Goal: Download file/media

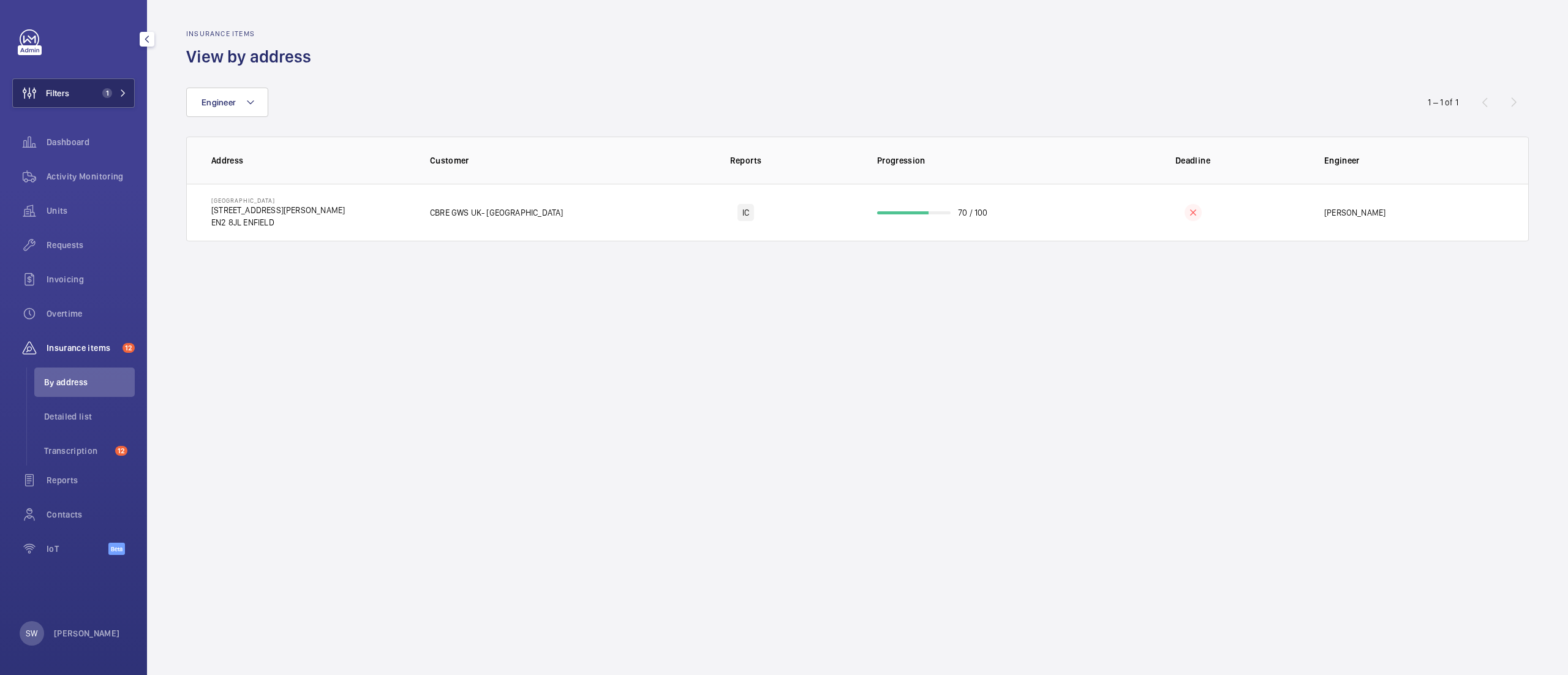
click at [98, 81] on button "Filters 1" at bounding box center [73, 93] width 123 height 29
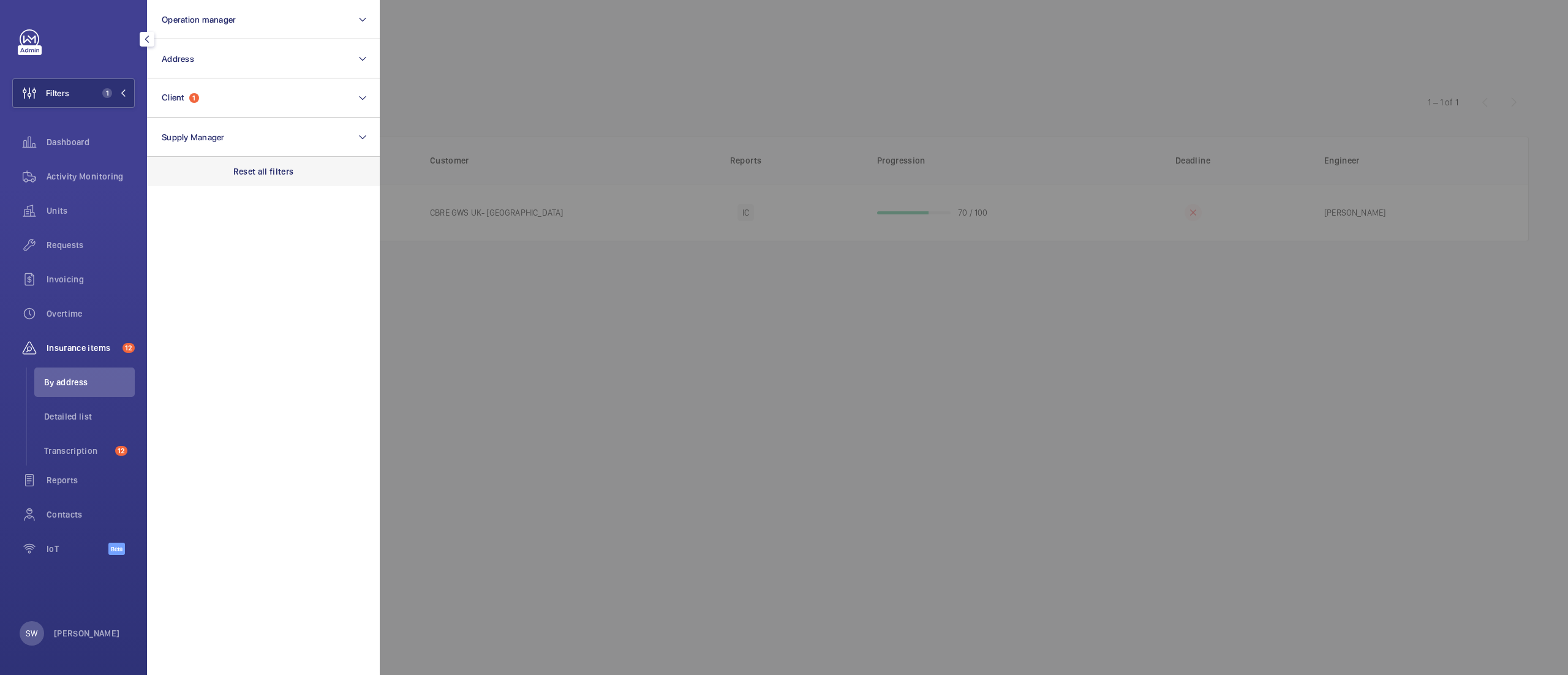
click at [253, 161] on div "Reset all filters" at bounding box center [263, 171] width 233 height 29
click at [243, 101] on button "Client" at bounding box center [263, 98] width 233 height 39
type input "tesla she"
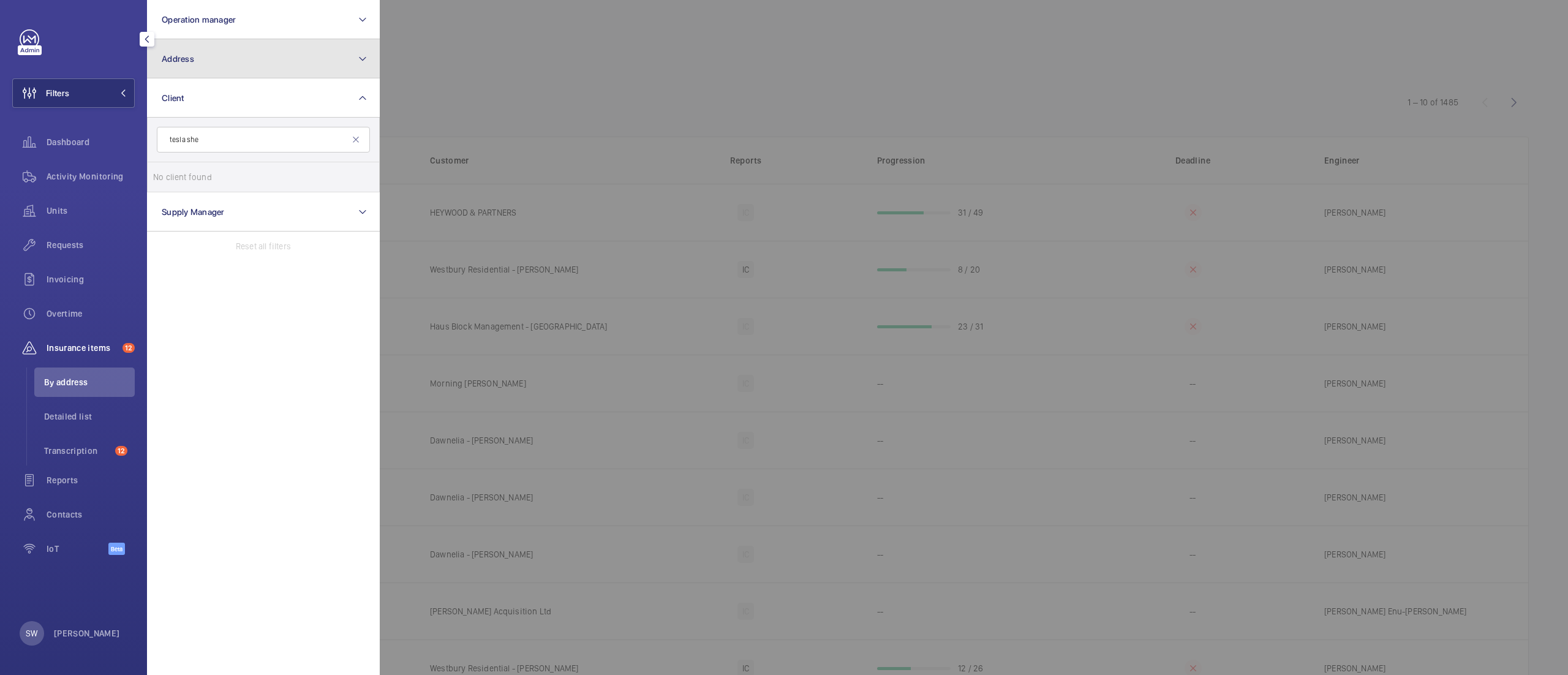
click at [221, 65] on button "Address" at bounding box center [263, 59] width 233 height 39
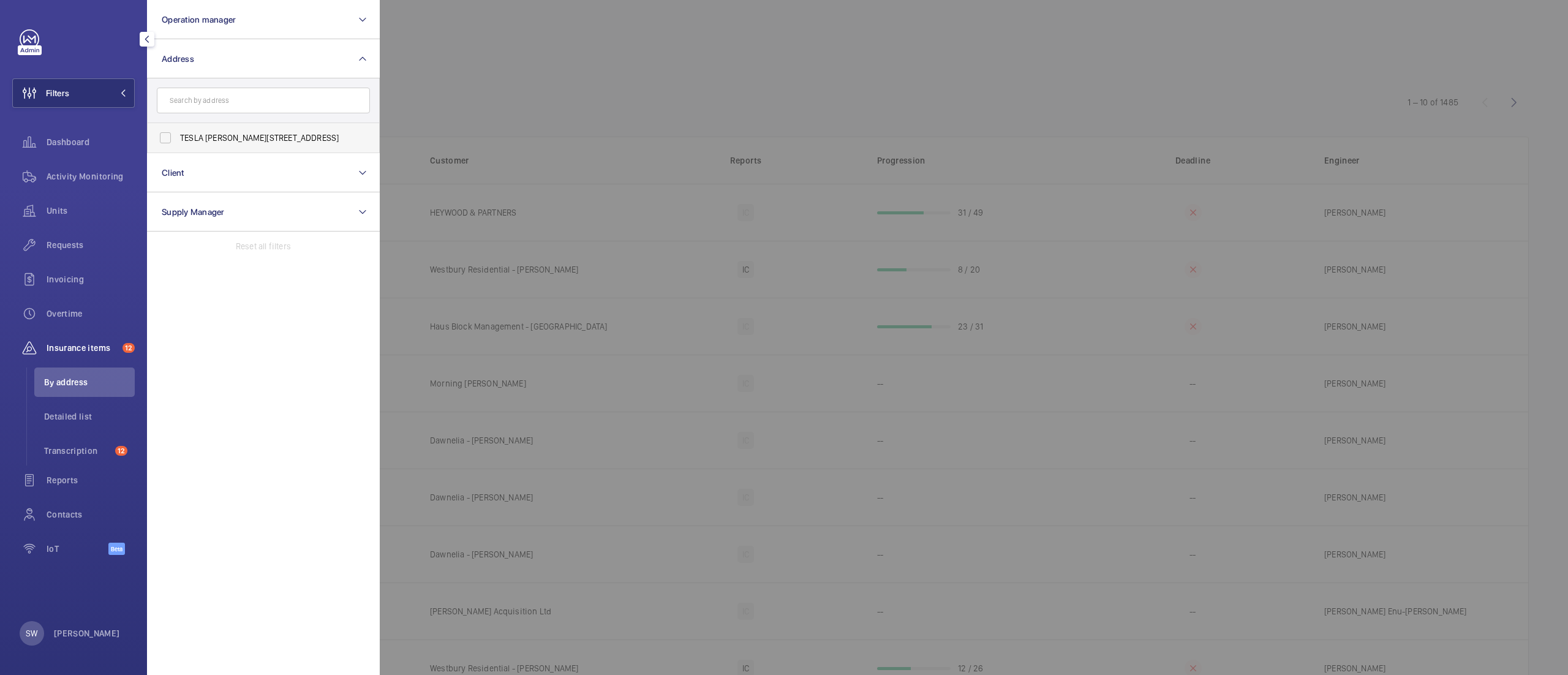
click at [235, 131] on label "TESLA [PERSON_NAME][STREET_ADDRESS]" at bounding box center [254, 138] width 213 height 29
click at [177, 131] on input "TESLA [PERSON_NAME][STREET_ADDRESS]" at bounding box center [165, 137] width 25 height 25
checkbox input "true"
click at [746, 82] on div at bounding box center [1164, 337] width 1568 height 675
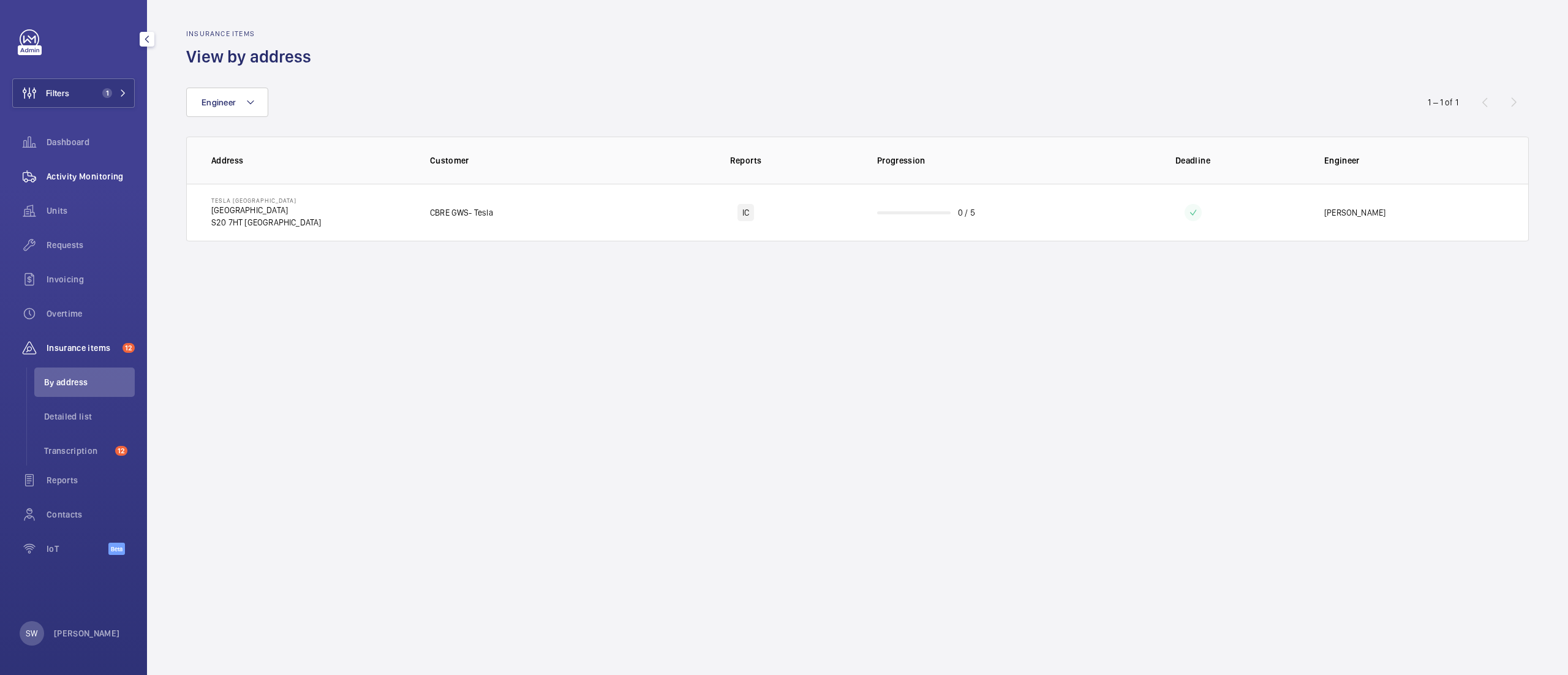
click at [109, 170] on span "Activity Monitoring" at bounding box center [91, 176] width 88 height 12
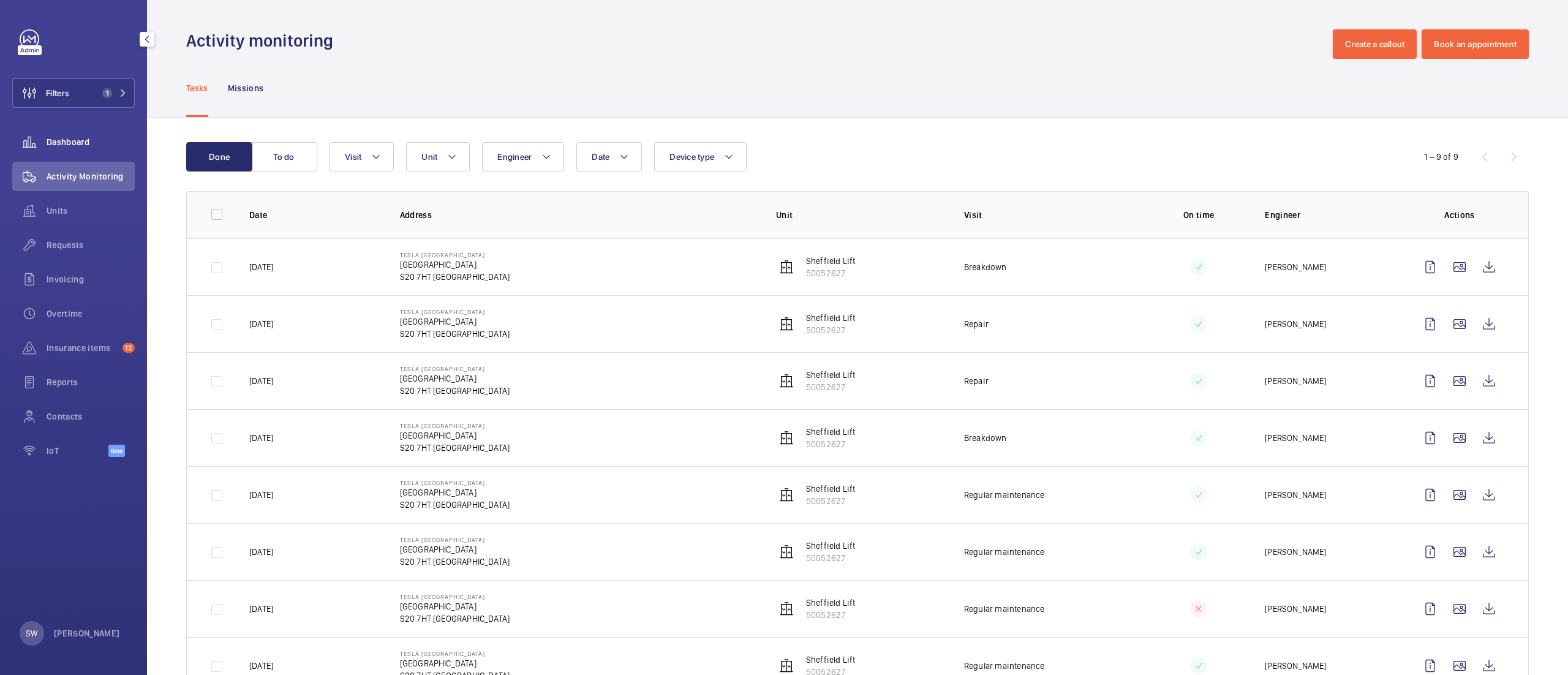
click at [77, 140] on span "Dashboard" at bounding box center [91, 142] width 88 height 12
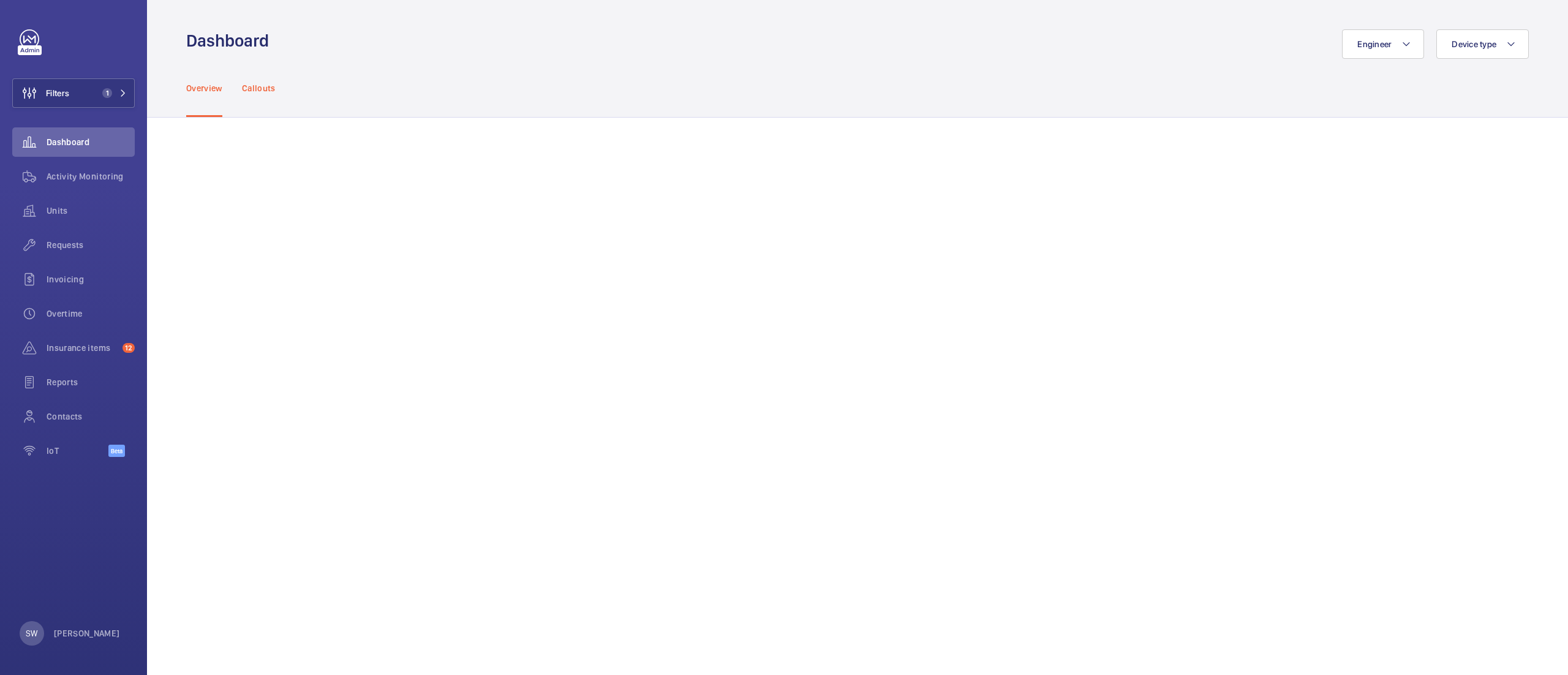
click at [261, 86] on p "Callouts" at bounding box center [259, 88] width 34 height 12
click at [201, 87] on p "Overview" at bounding box center [204, 88] width 36 height 12
click at [51, 169] on div "Activity Monitoring" at bounding box center [73, 177] width 123 height 29
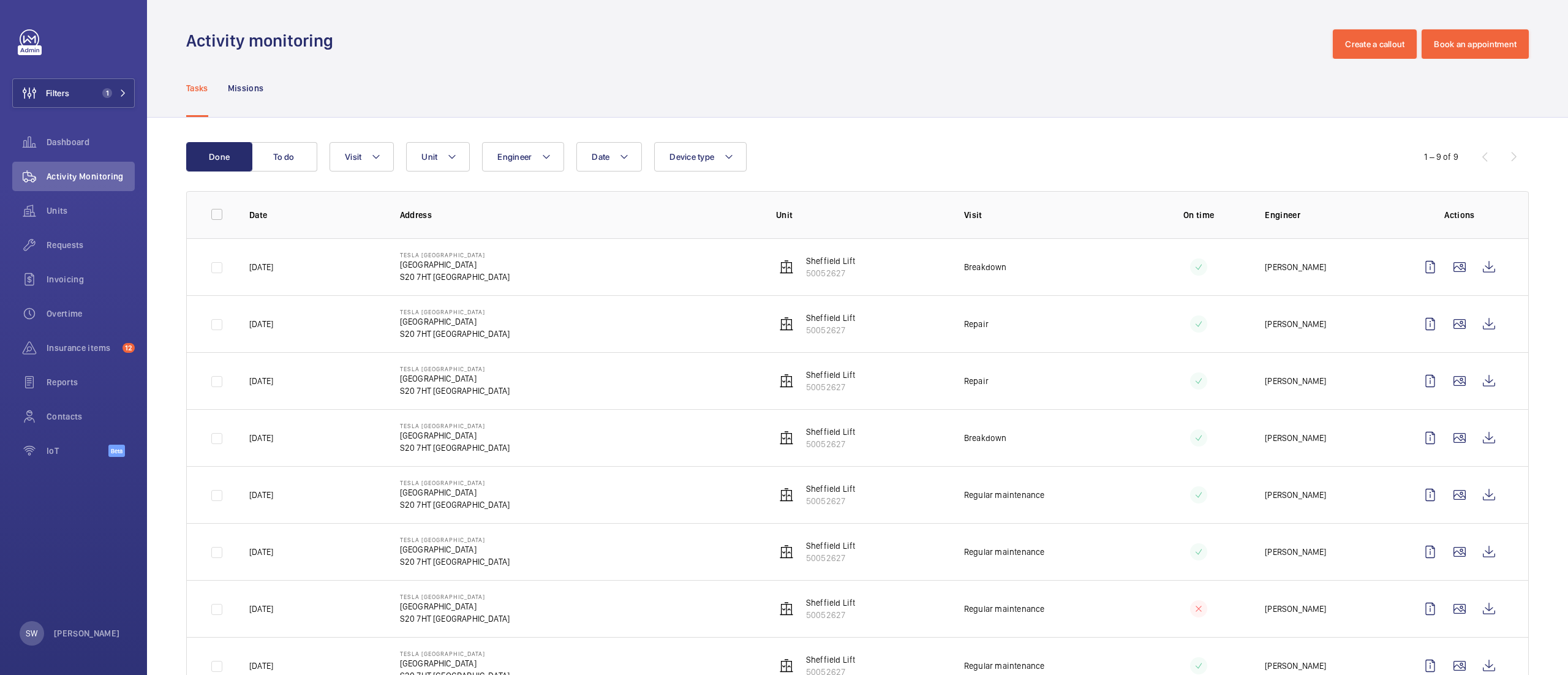
scroll to position [108, 0]
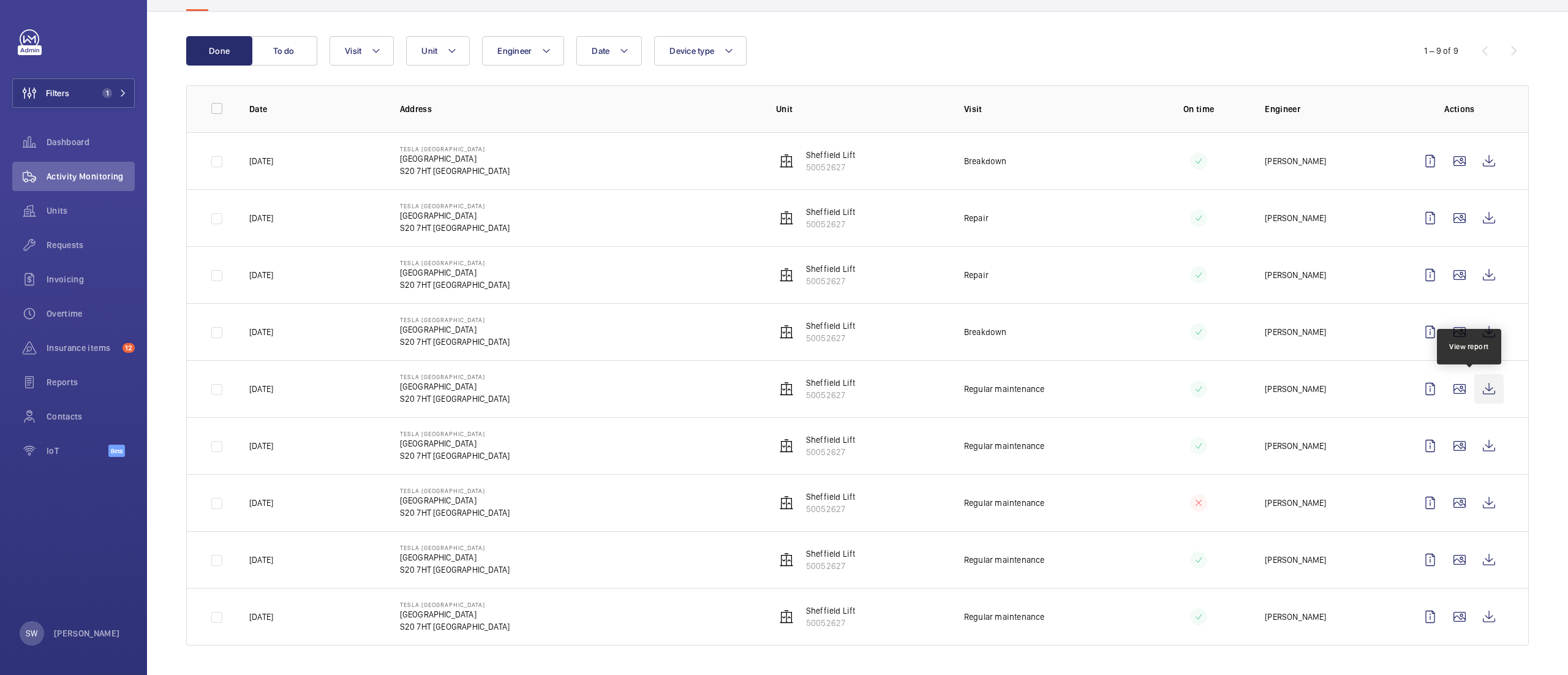
click at [1475, 386] on wm-front-icon-button at bounding box center [1489, 388] width 29 height 29
click at [1475, 568] on wm-front-icon-button at bounding box center [1489, 560] width 29 height 29
click at [1475, 390] on wm-front-icon-button at bounding box center [1489, 388] width 29 height 29
click at [74, 91] on button "Filters 1" at bounding box center [73, 93] width 123 height 29
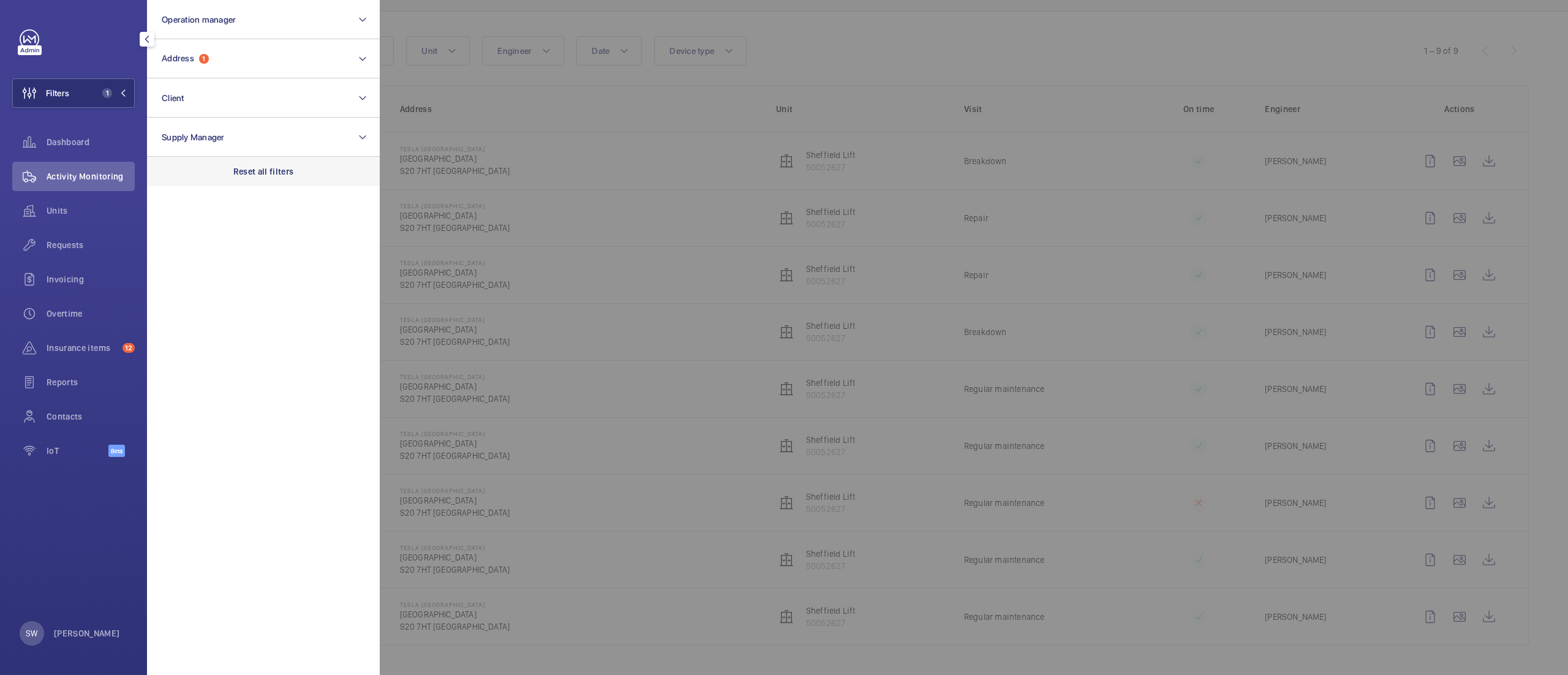
click at [249, 159] on div "Reset all filters" at bounding box center [263, 171] width 233 height 29
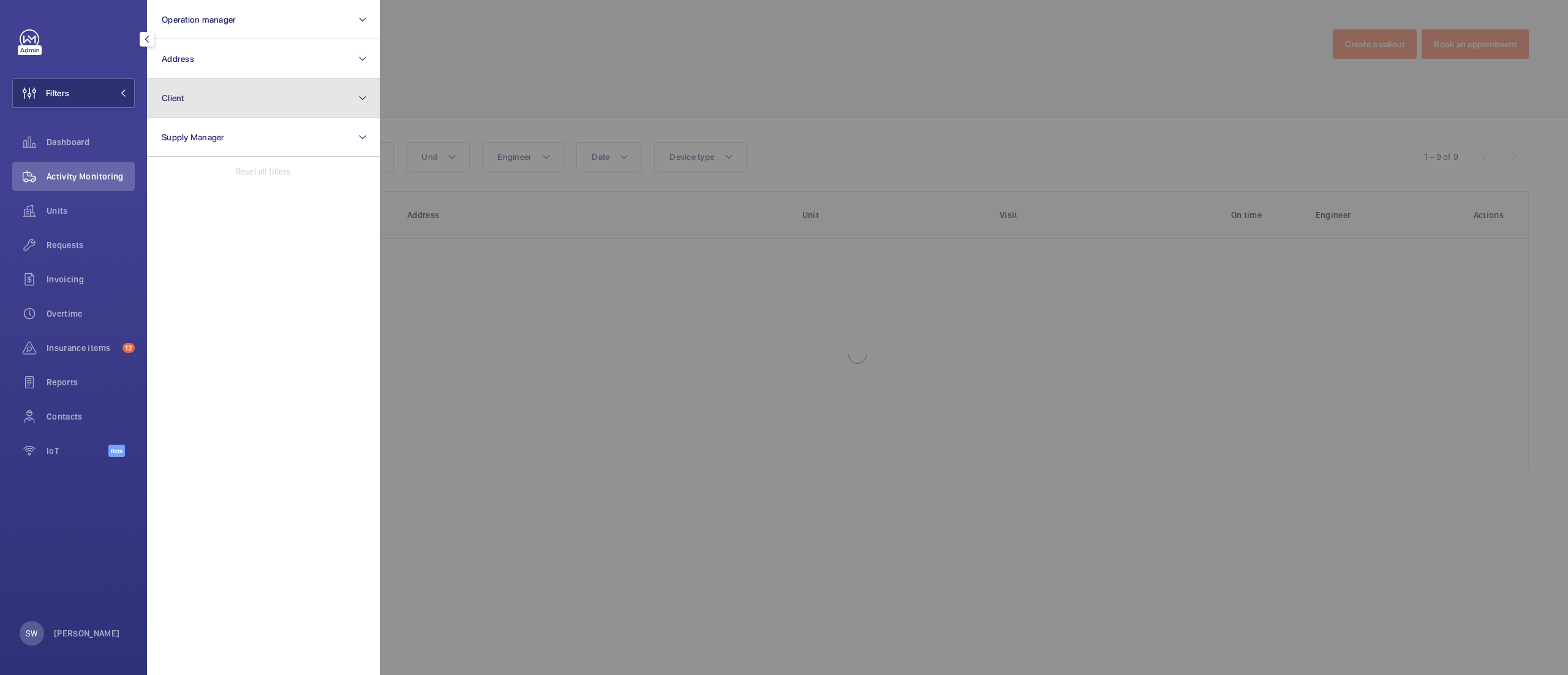
click at [229, 107] on button "Client" at bounding box center [263, 98] width 233 height 39
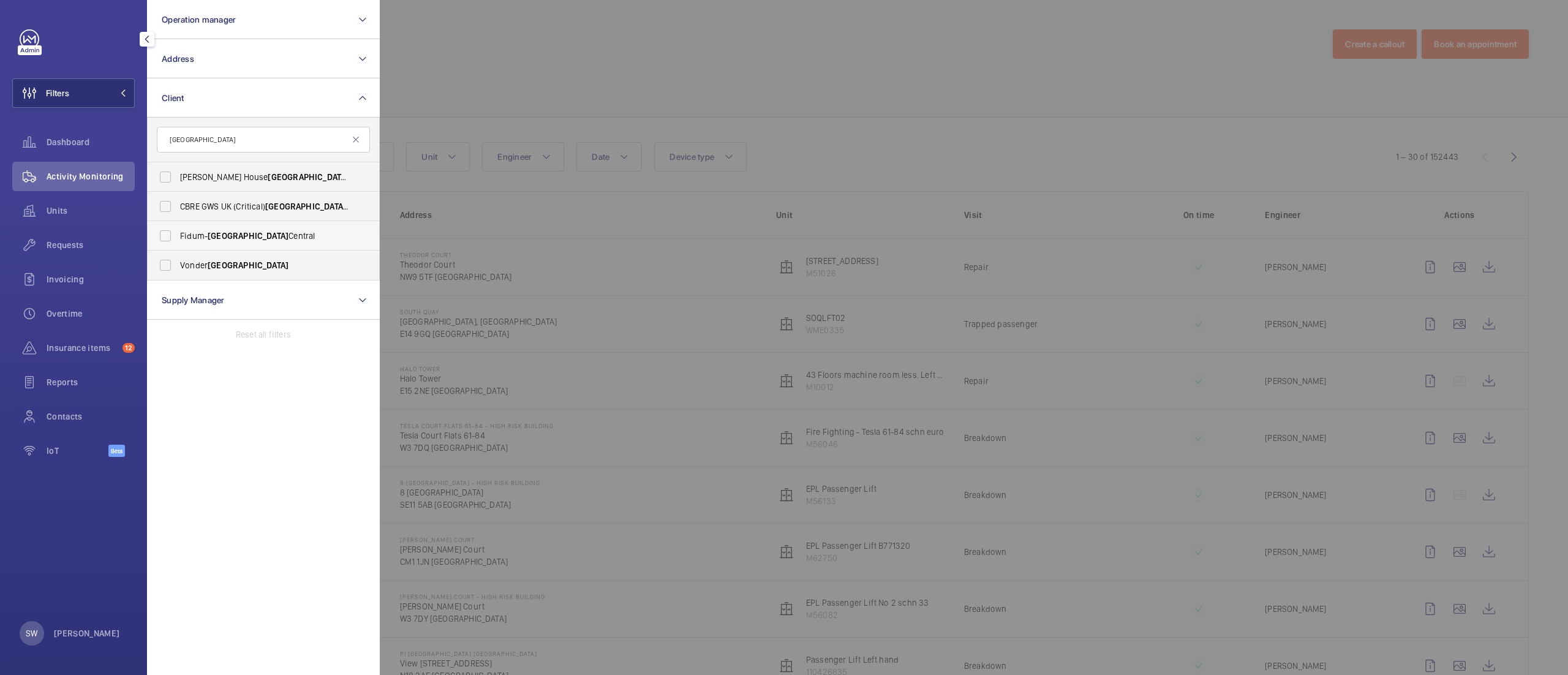
type input "[GEOGRAPHIC_DATA]"
click at [263, 237] on span "Fidum- [GEOGRAPHIC_DATA]" at bounding box center [264, 236] width 169 height 12
click at [177, 237] on input "Fidum- [GEOGRAPHIC_DATA]" at bounding box center [165, 235] width 25 height 25
checkbox input "true"
click at [977, 119] on div at bounding box center [1164, 337] width 1568 height 675
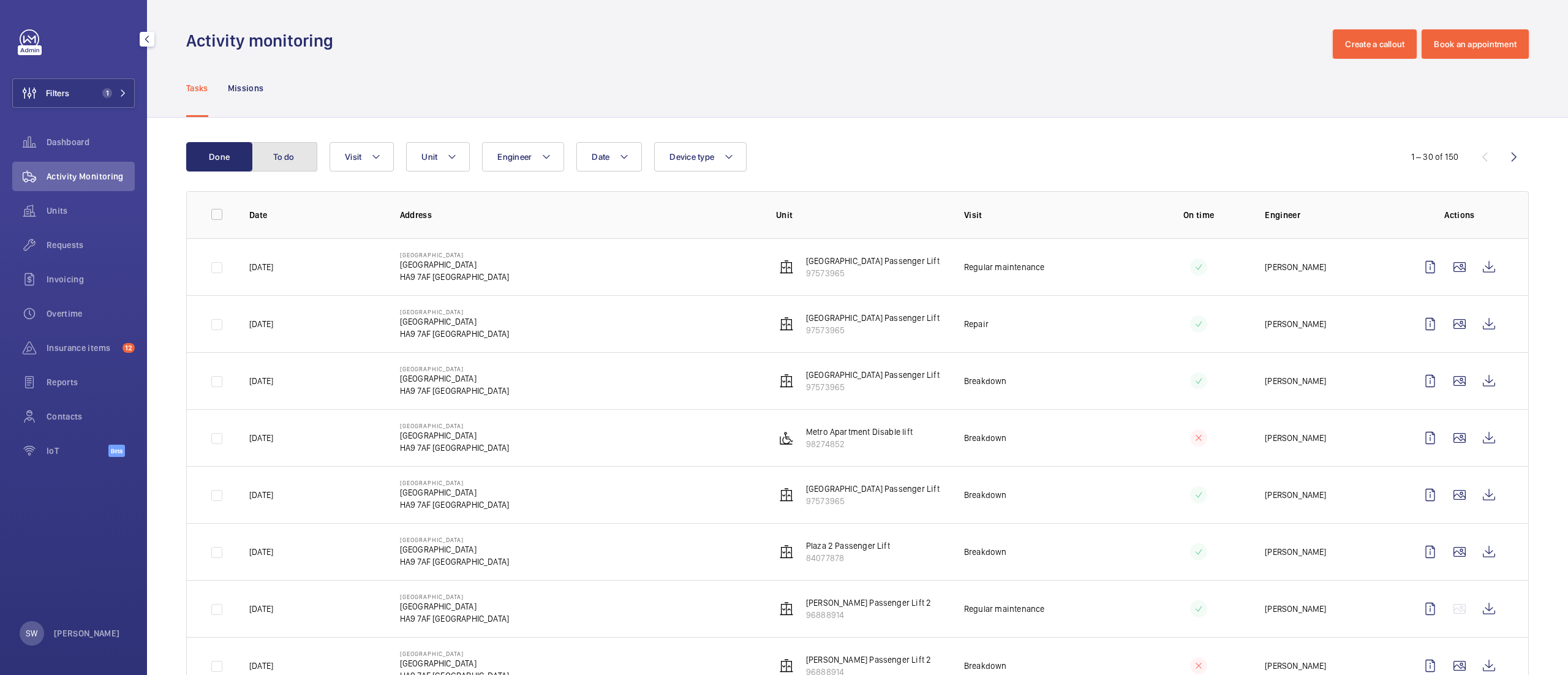
click at [298, 162] on button "To do" at bounding box center [284, 157] width 66 height 29
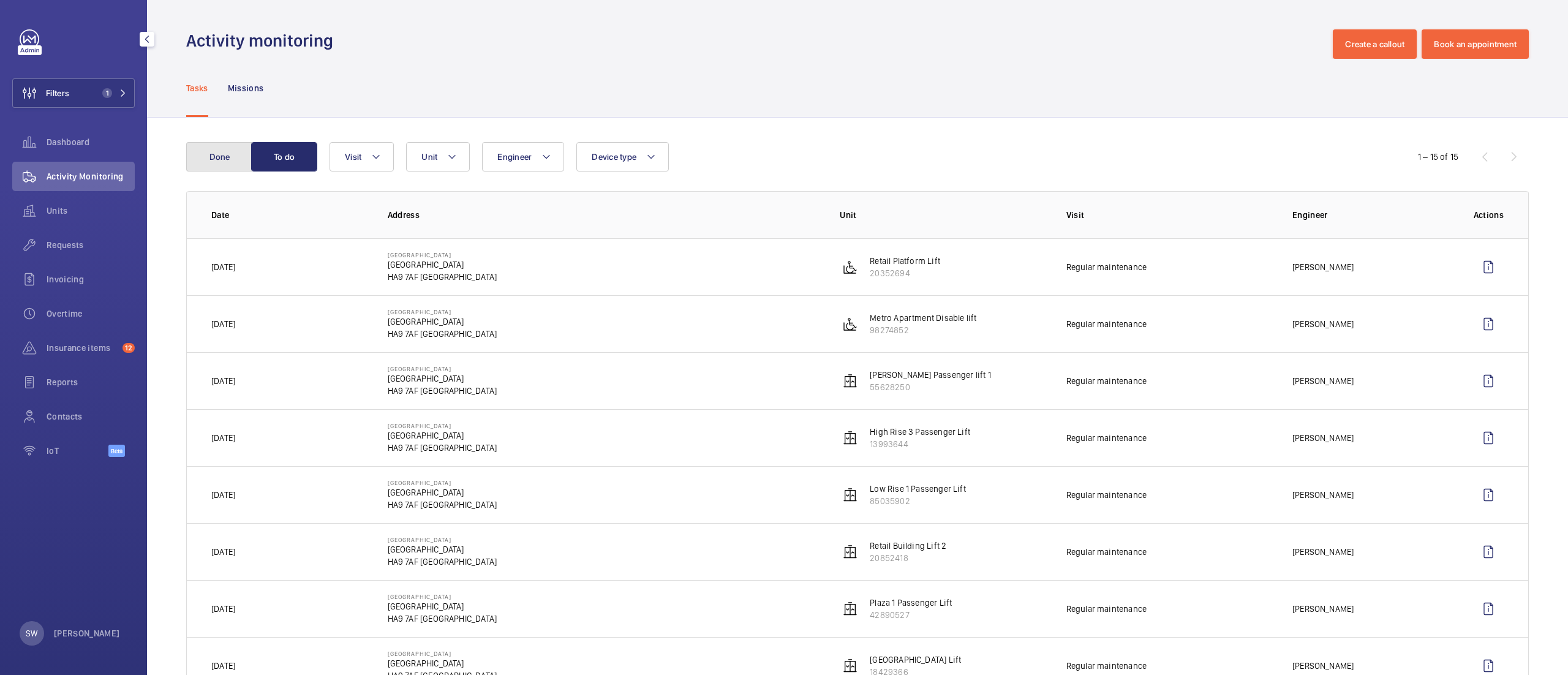
click at [200, 158] on button "Done" at bounding box center [219, 157] width 66 height 29
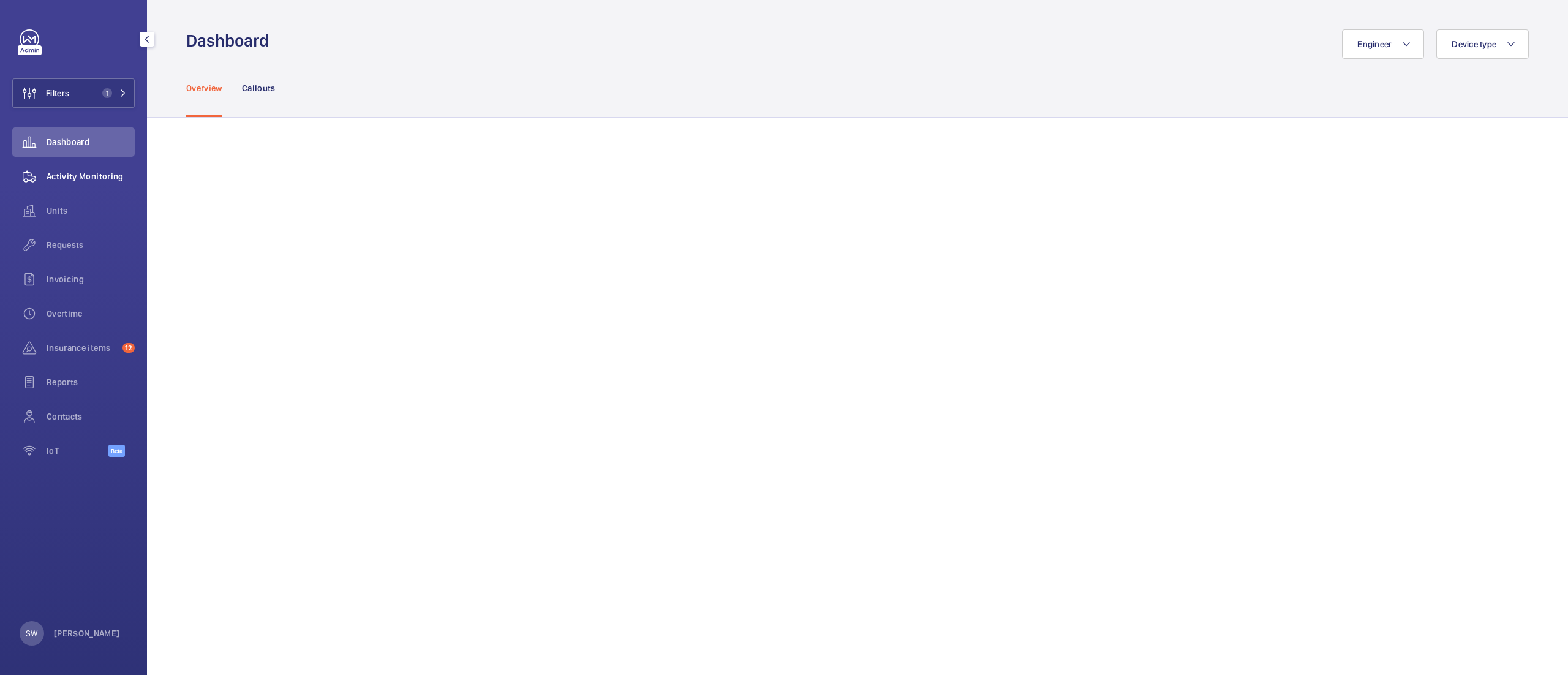
click at [82, 184] on div "Activity Monitoring" at bounding box center [73, 177] width 123 height 29
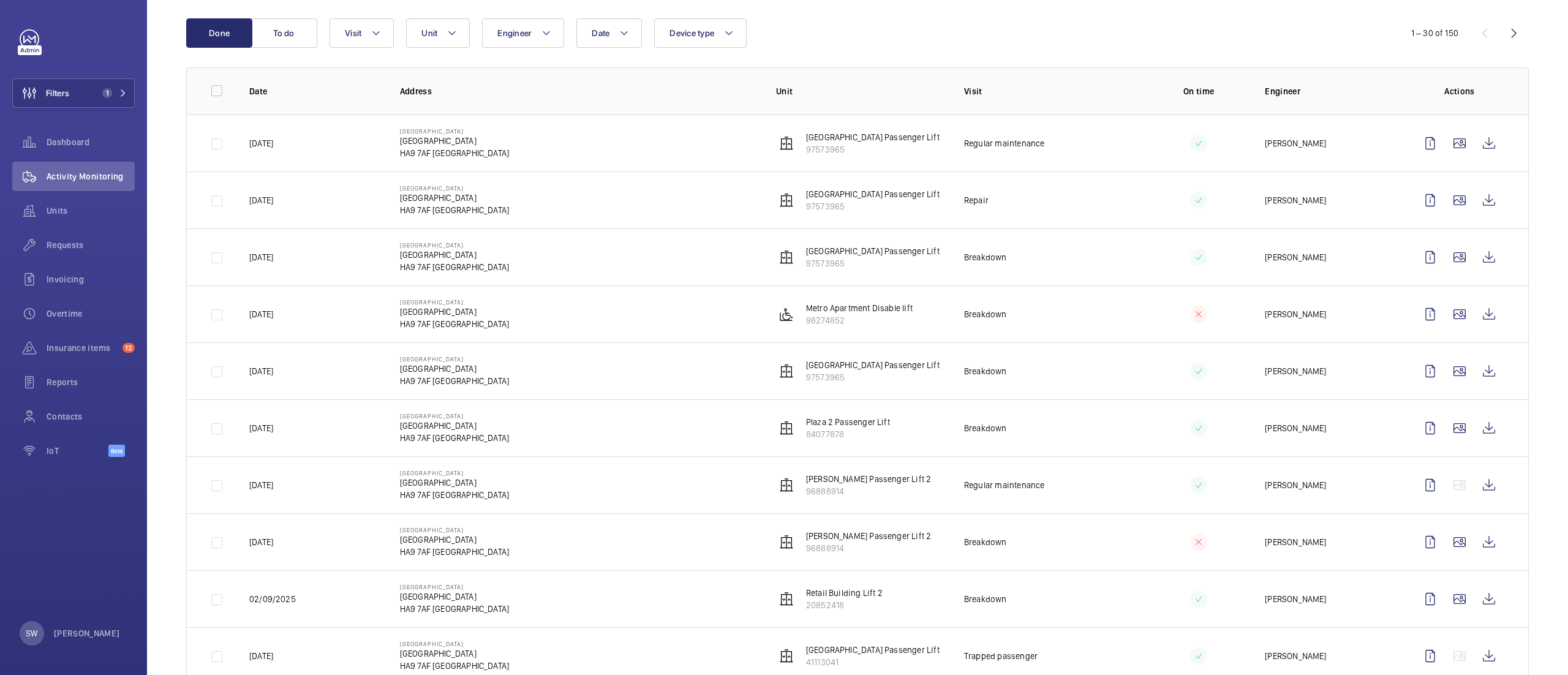
scroll to position [106, 0]
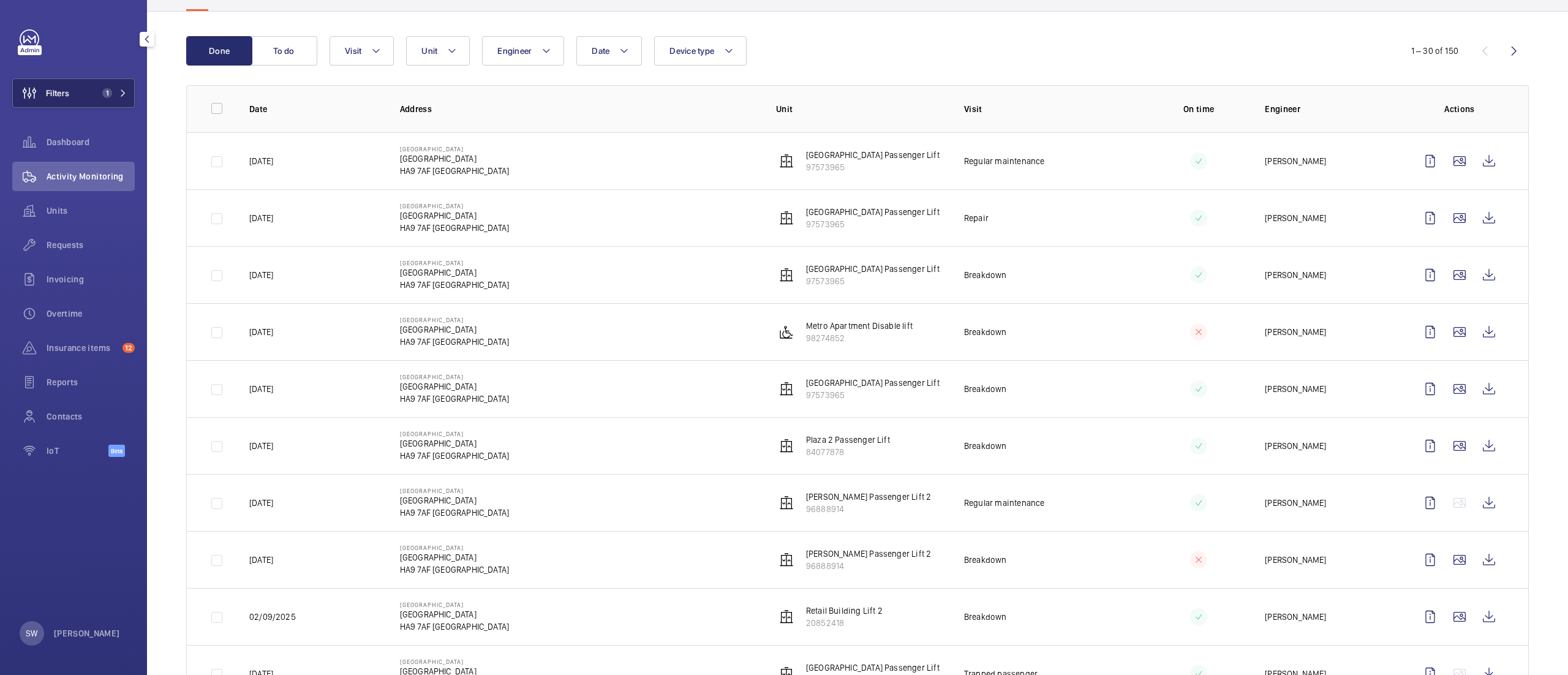
click at [103, 95] on span "1" at bounding box center [107, 93] width 10 height 10
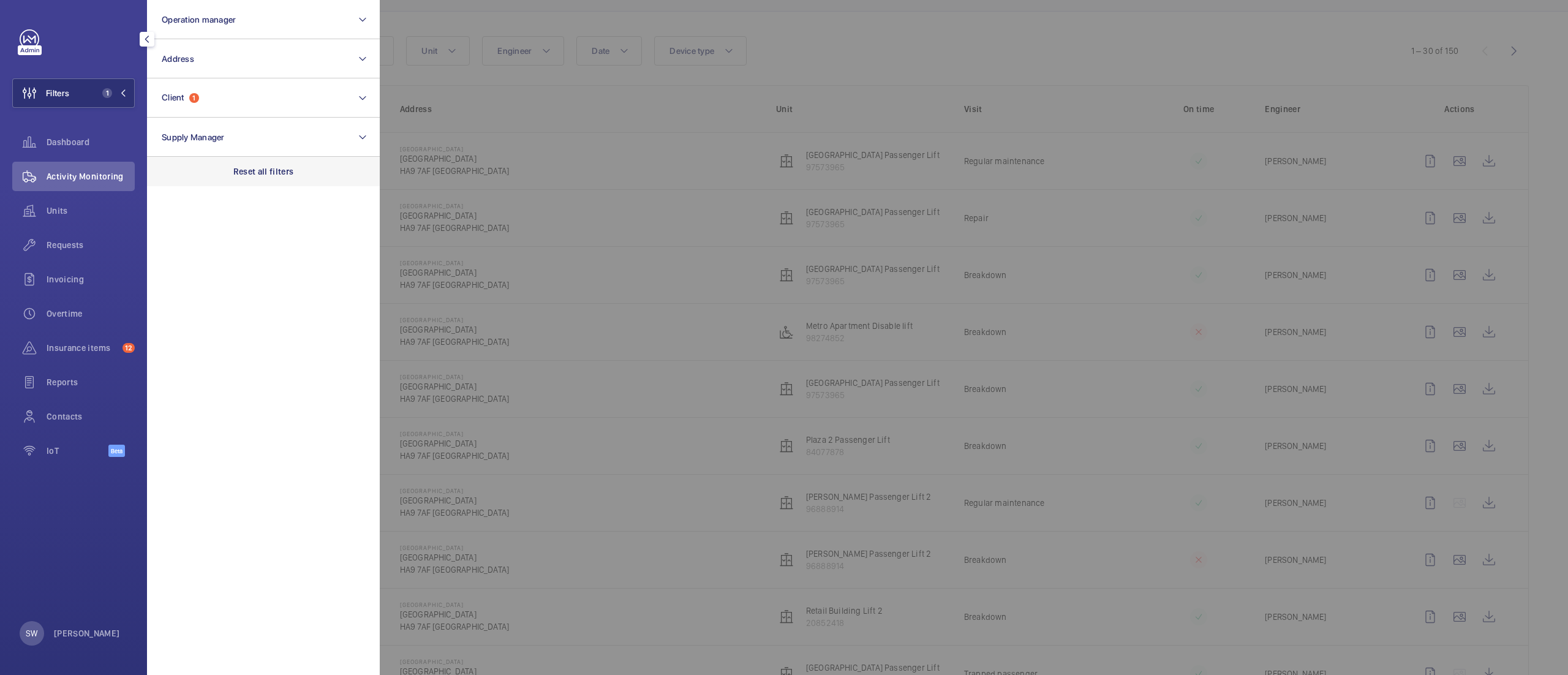
click at [314, 174] on div "Reset all filters" at bounding box center [263, 171] width 233 height 29
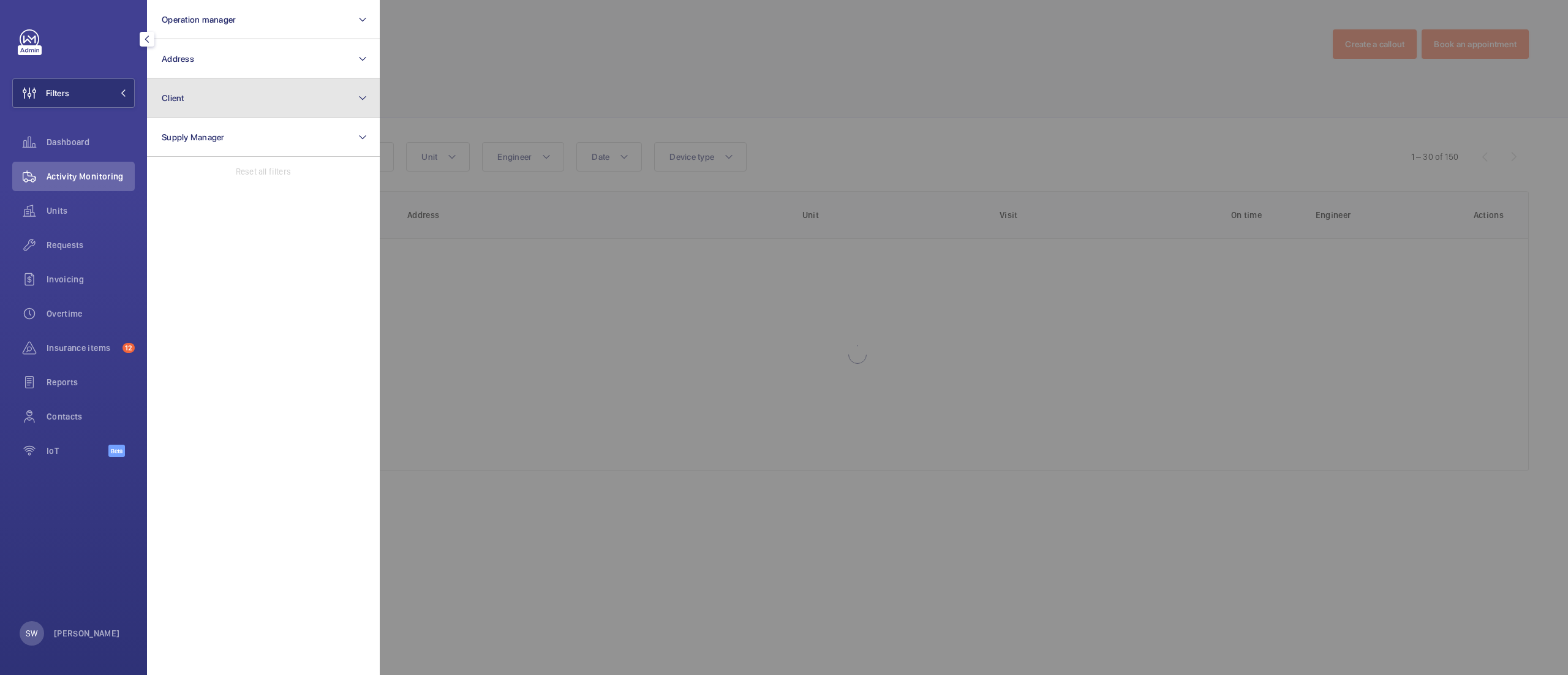
click at [233, 95] on button "Client" at bounding box center [263, 98] width 233 height 39
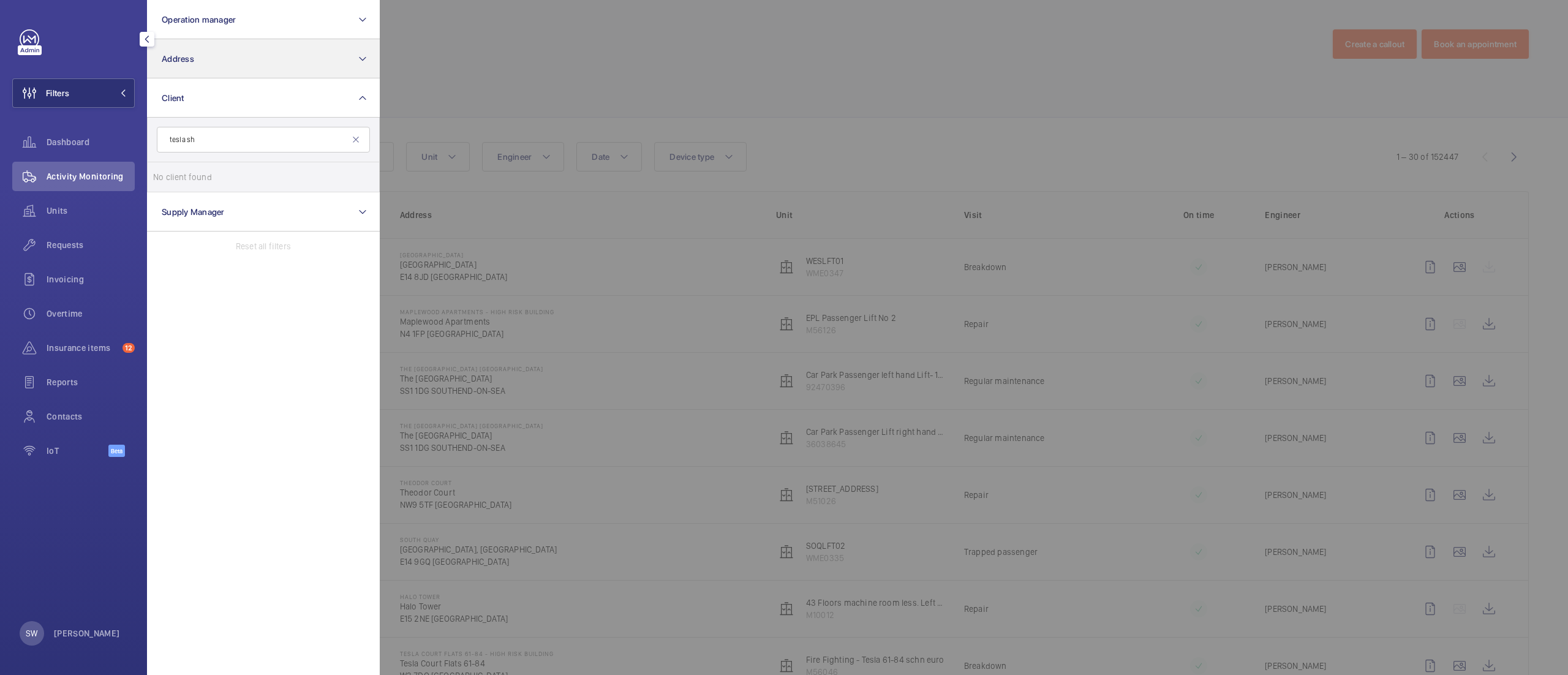
type input "tesla sh"
click at [218, 51] on button "Address" at bounding box center [263, 59] width 233 height 39
click at [229, 142] on span "TESLA [PERSON_NAME][STREET_ADDRESS]" at bounding box center [264, 138] width 169 height 12
click at [177, 142] on input "TESLA [PERSON_NAME][STREET_ADDRESS]" at bounding box center [165, 137] width 25 height 25
checkbox input "true"
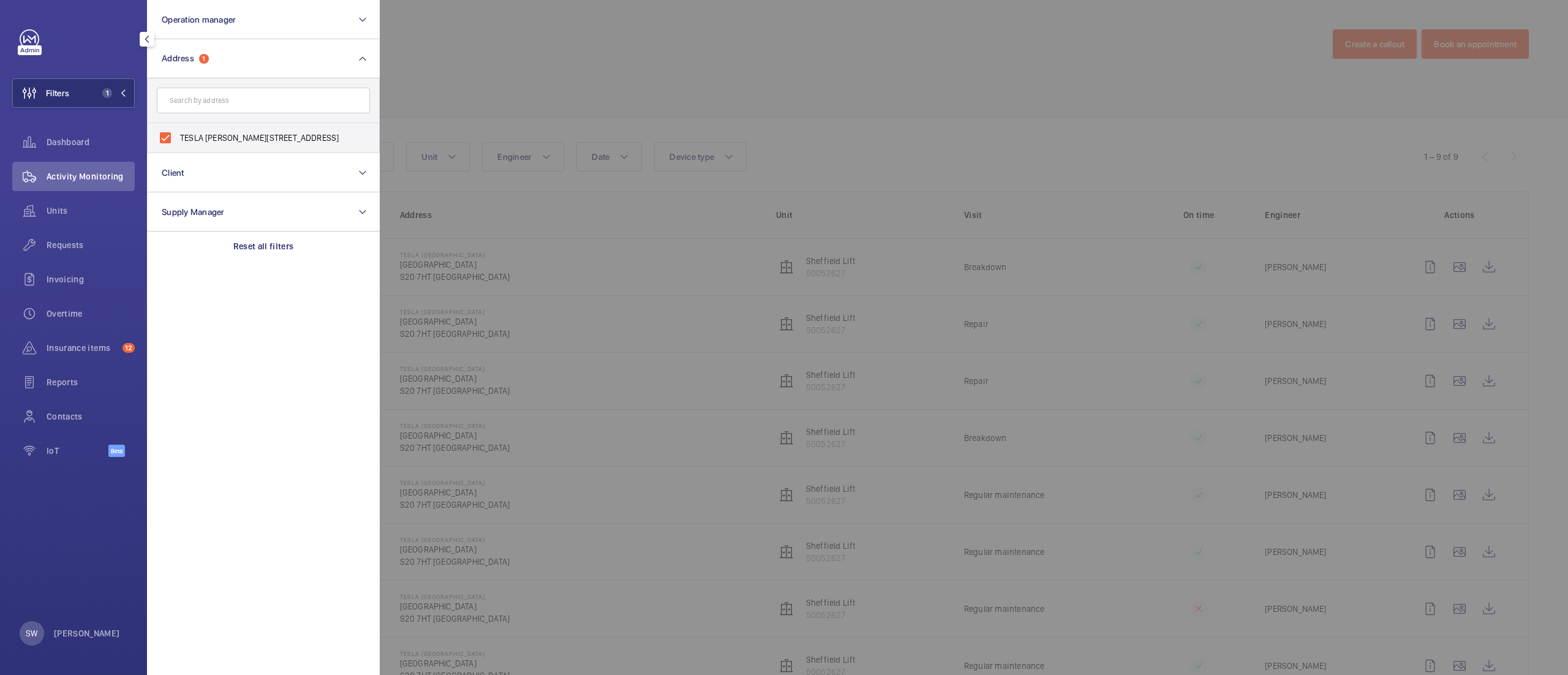
click at [711, 133] on div at bounding box center [1164, 337] width 1568 height 675
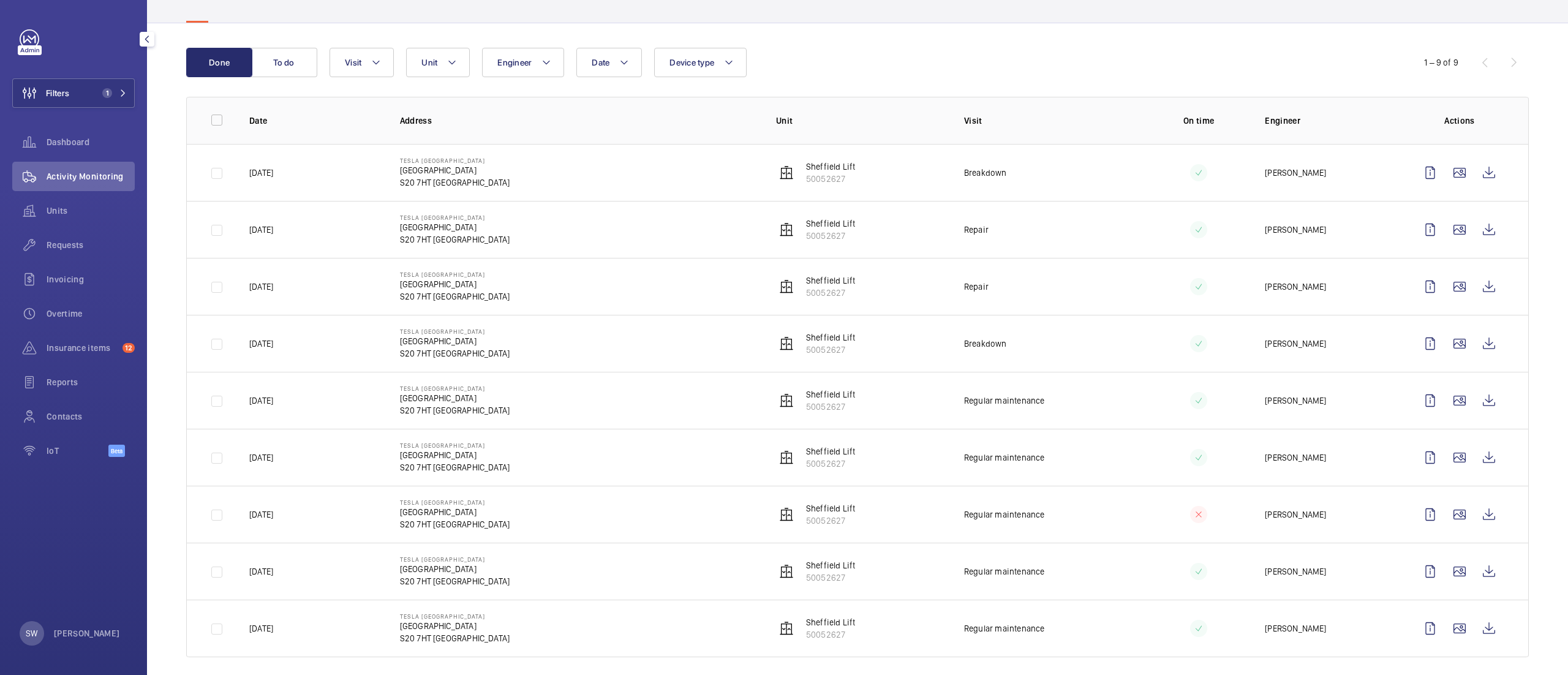
scroll to position [108, 0]
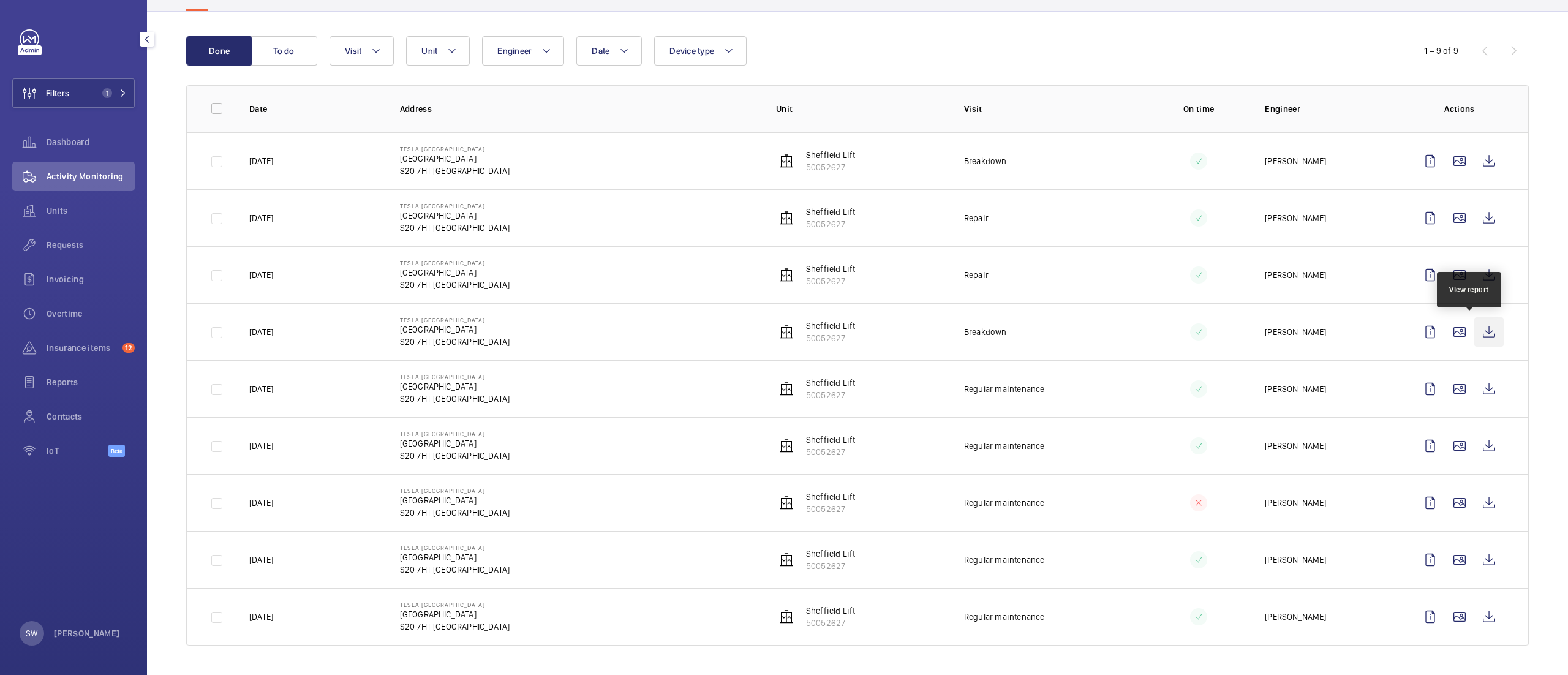
click at [1475, 321] on wm-front-icon-button at bounding box center [1489, 332] width 29 height 29
click at [1475, 494] on wm-front-icon-button at bounding box center [1489, 502] width 29 height 29
click at [1475, 504] on wm-front-icon-button at bounding box center [1489, 502] width 29 height 29
click at [1475, 446] on wm-front-icon-button at bounding box center [1489, 446] width 29 height 29
click at [1475, 386] on wm-front-icon-button at bounding box center [1489, 388] width 29 height 29
